Goal: Check status: Check status

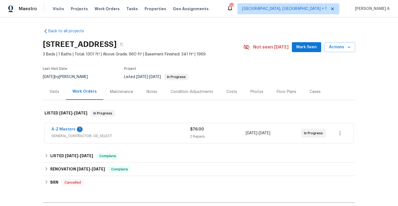
click at [236, 137] on div "2 Repairs" at bounding box center [217, 137] width 55 height 6
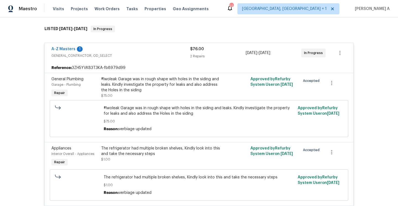
scroll to position [84, 0]
click at [128, 51] on div "A-Z Masters 1" at bounding box center [120, 50] width 139 height 7
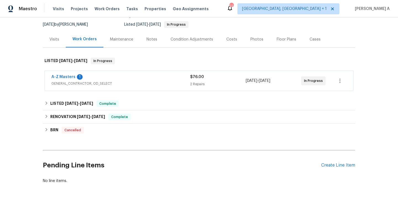
scroll to position [50, 0]
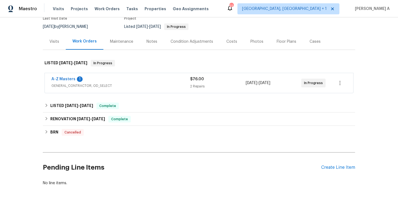
click at [58, 51] on div "Back to all projects 926 38th Ave, Anoka, MN 55303 3 Beds | 1 Baths | Total: 13…" at bounding box center [199, 82] width 312 height 217
click at [58, 49] on div "Visits" at bounding box center [54, 41] width 23 height 16
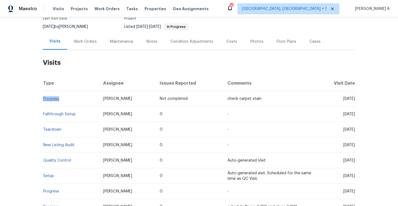
drag, startPoint x: 64, startPoint y: 98, endPoint x: 43, endPoint y: 99, distance: 20.4
click at [43, 99] on td "Progress" at bounding box center [71, 98] width 56 height 15
copy link "Progress"
click at [72, 46] on div "Work Orders" at bounding box center [85, 41] width 36 height 16
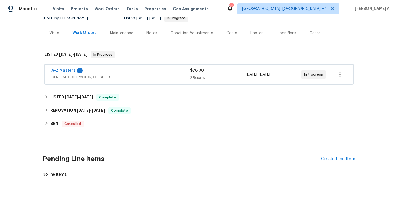
scroll to position [62, 0]
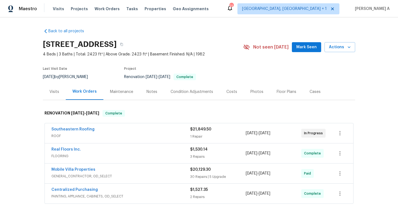
scroll to position [51, 0]
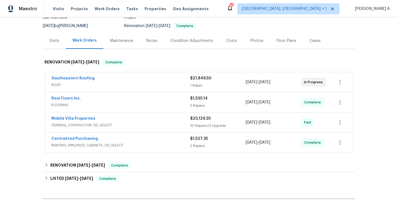
click at [144, 81] on div "Southeastern Roofing" at bounding box center [120, 79] width 139 height 7
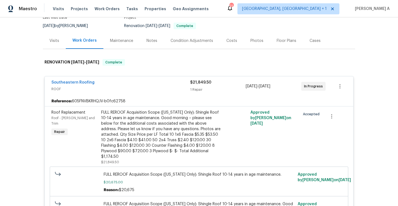
click at [144, 81] on div "Southeastern Roofing" at bounding box center [120, 83] width 139 height 7
